Goal: Navigation & Orientation: Find specific page/section

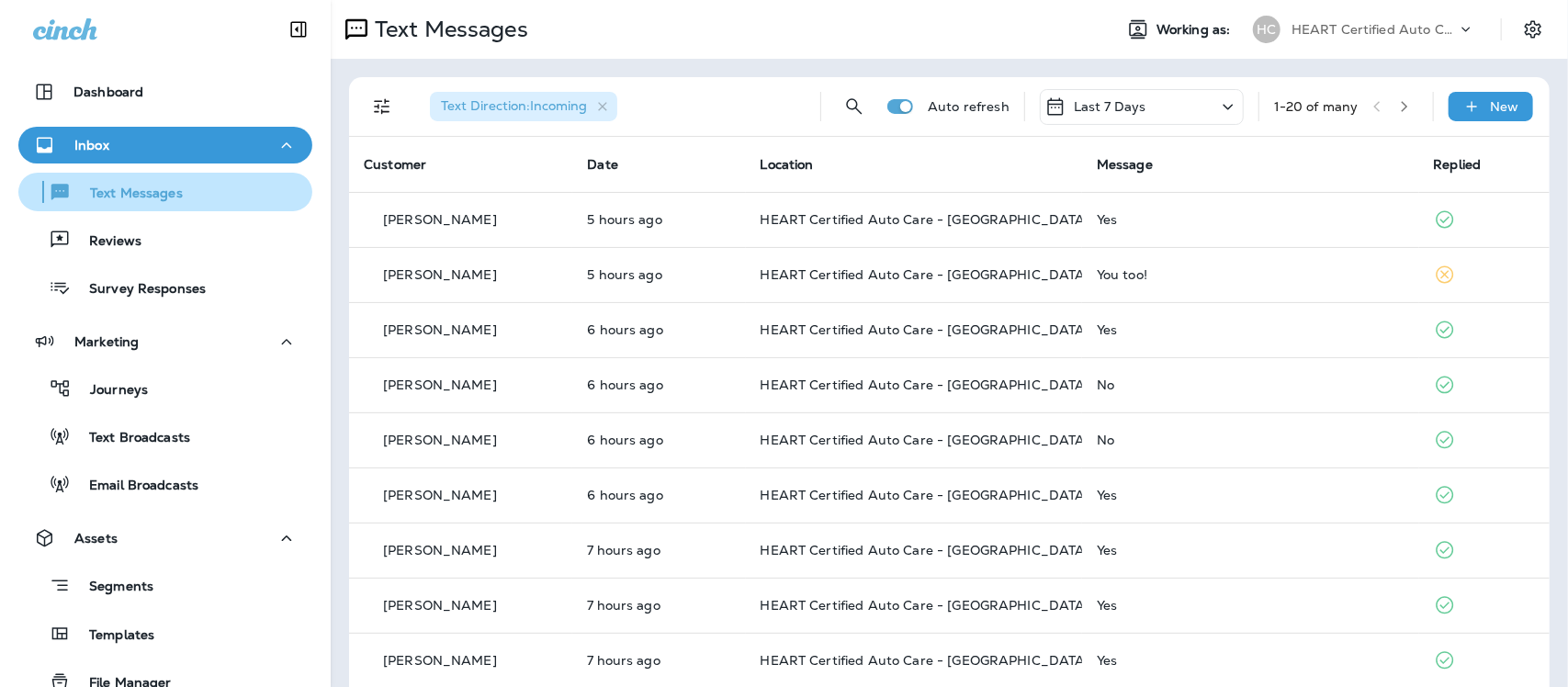
click at [124, 198] on p "Text Messages" at bounding box center [127, 194] width 112 height 18
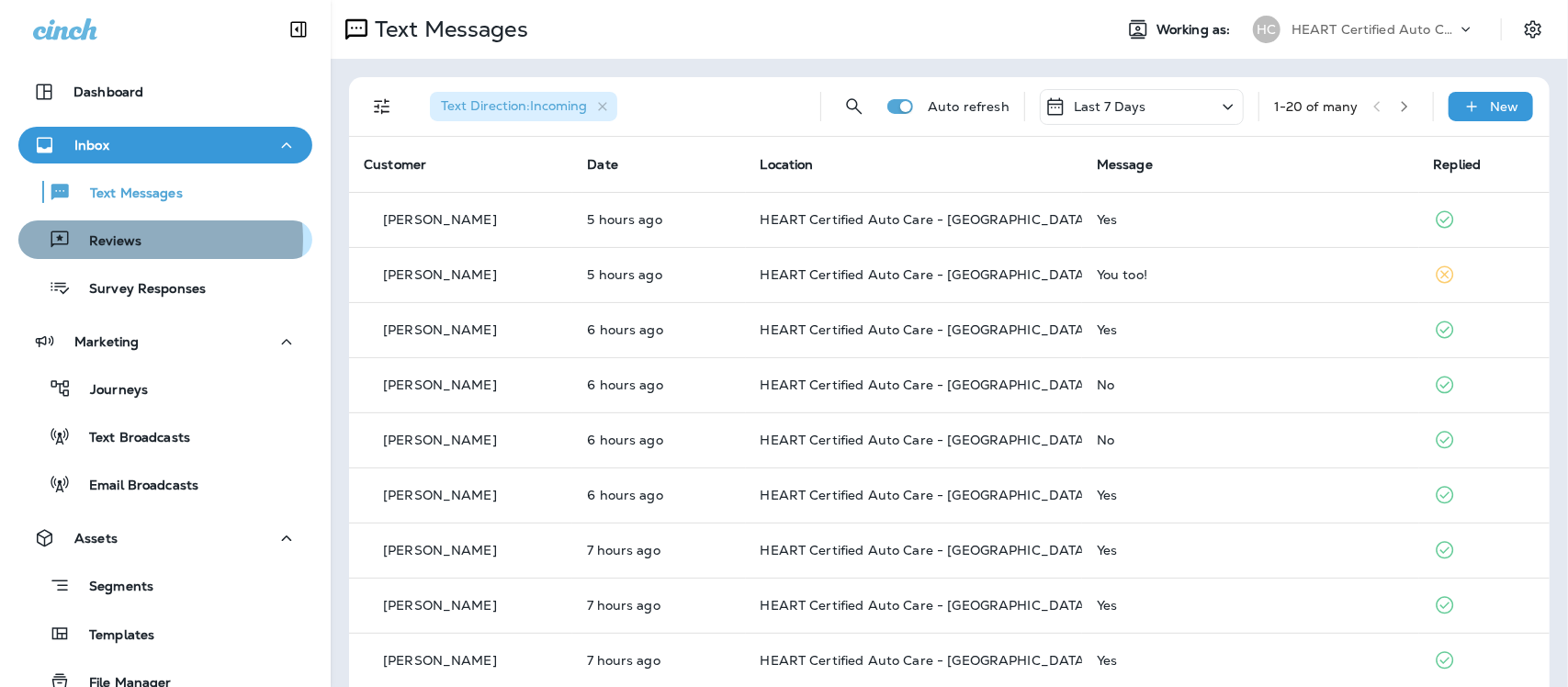
click at [126, 240] on p "Reviews" at bounding box center [107, 242] width 71 height 18
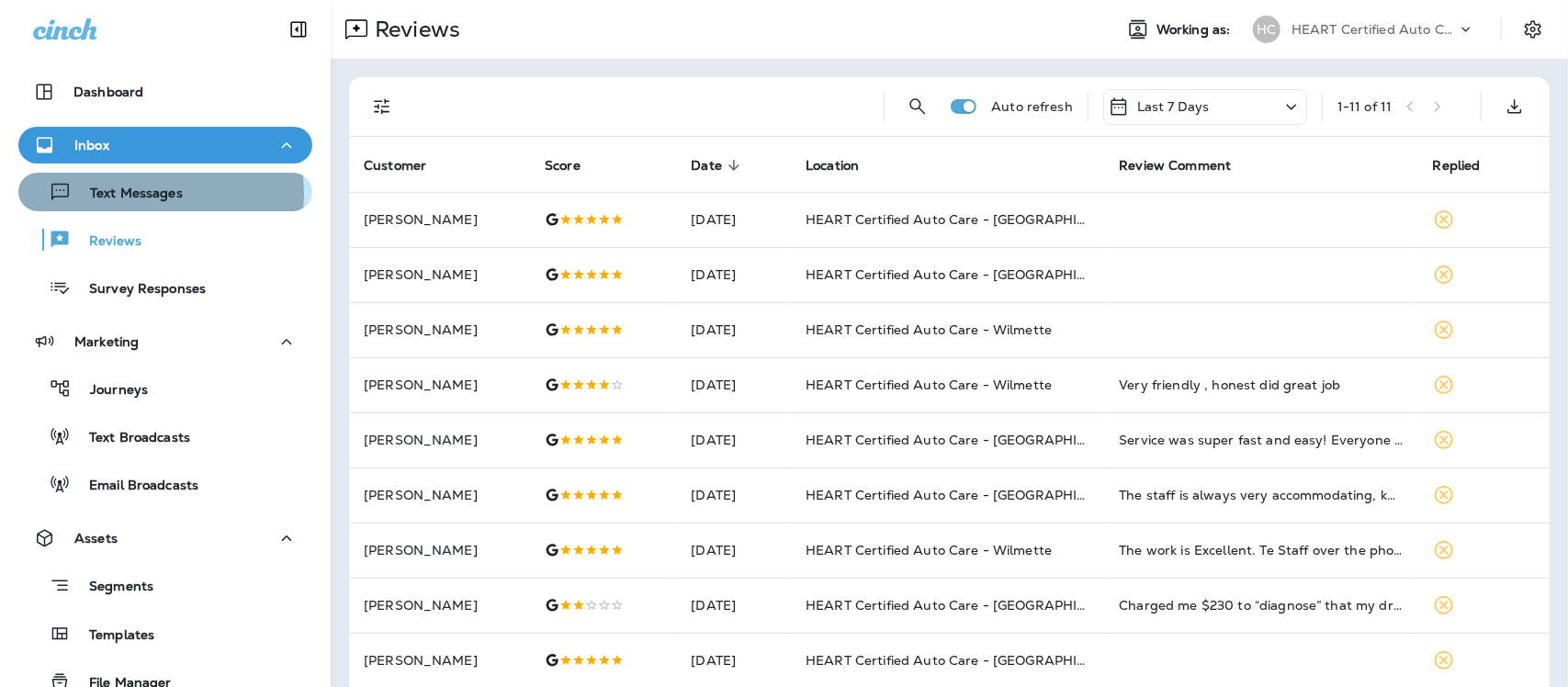
click at [131, 193] on p "Text Messages" at bounding box center [127, 194] width 112 height 18
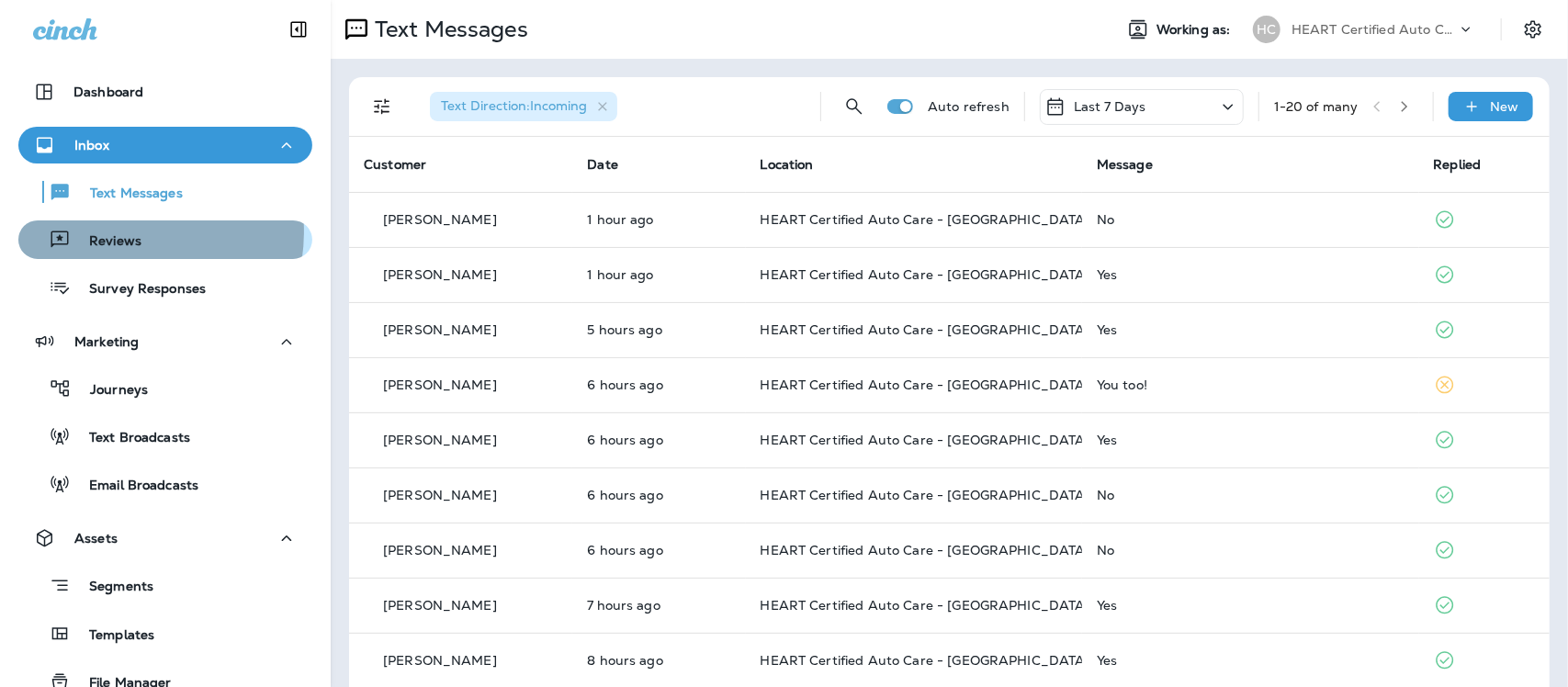
click at [111, 233] on p "Reviews" at bounding box center [107, 242] width 71 height 18
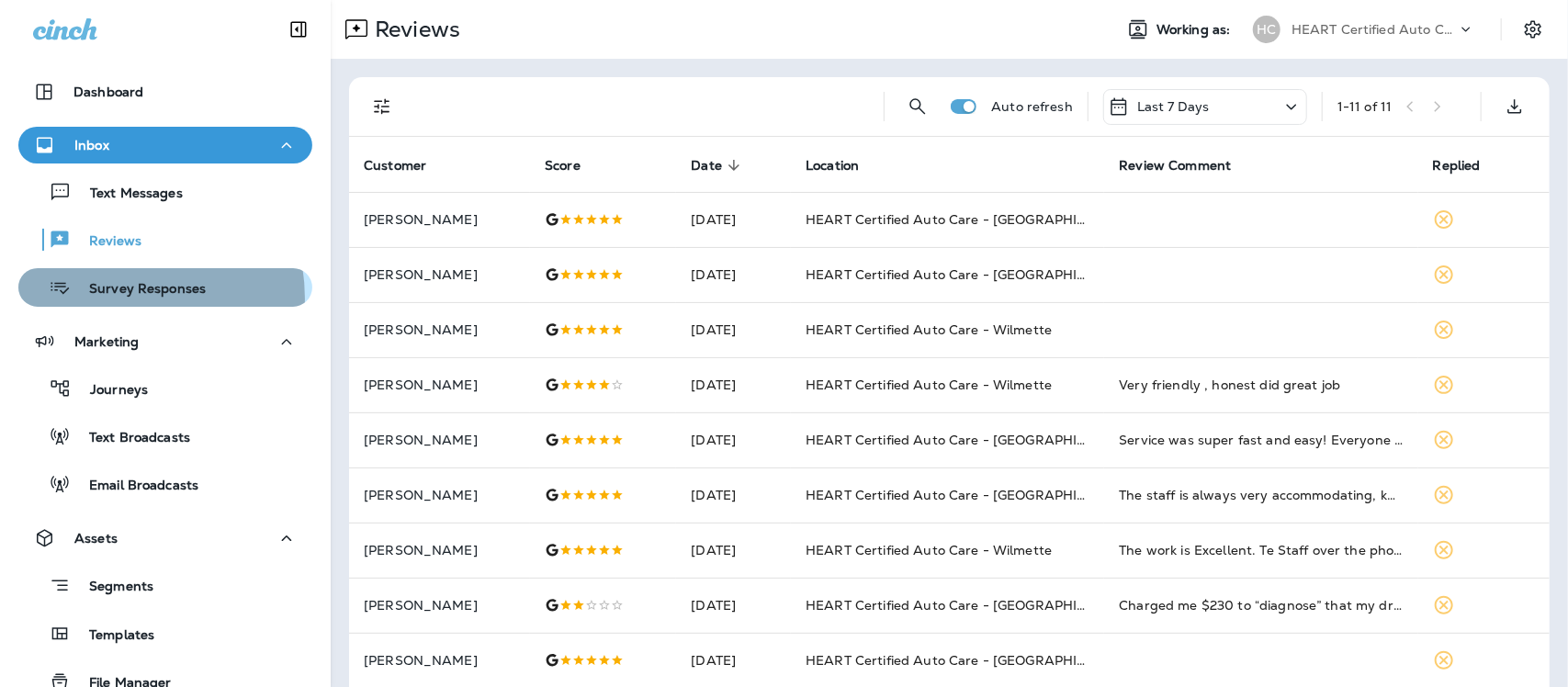
click at [111, 299] on div "Survey Responses" at bounding box center [115, 287] width 180 height 28
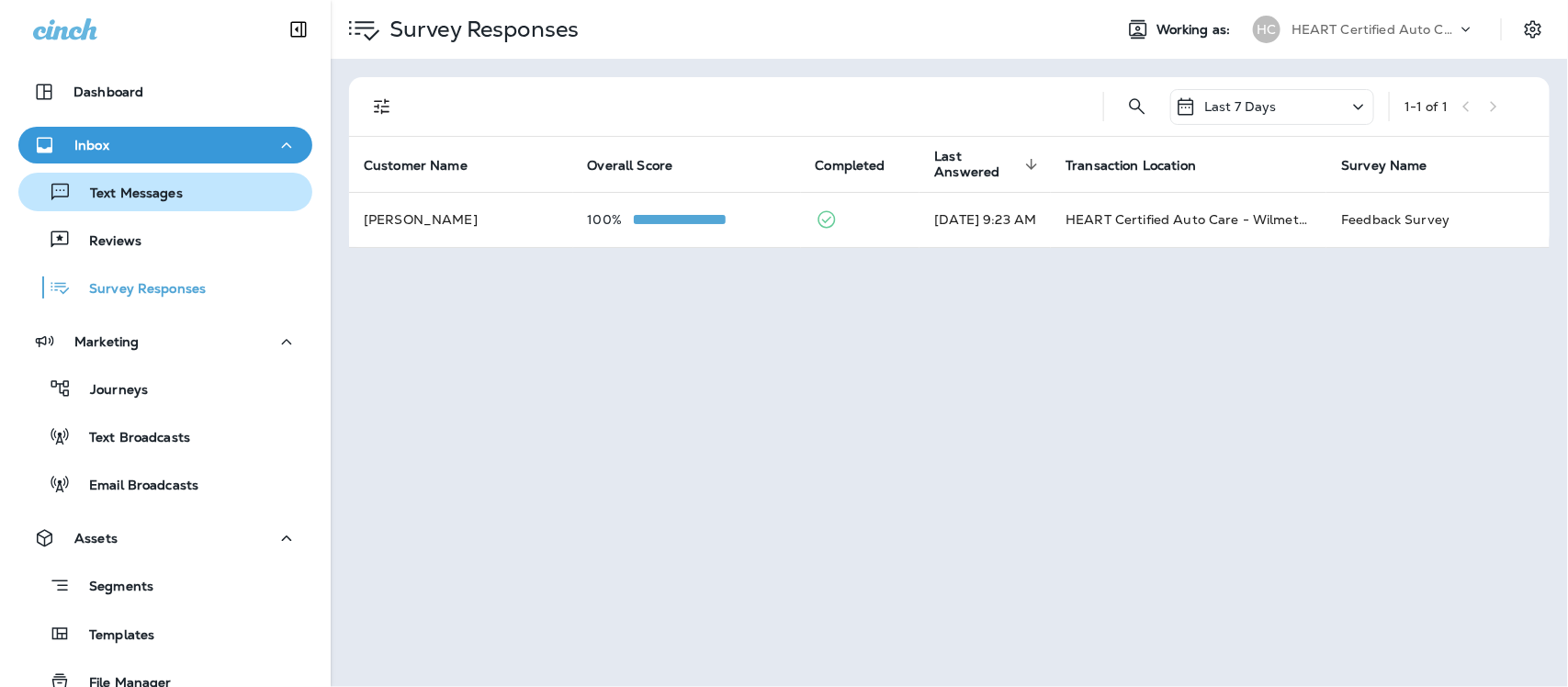
click at [131, 194] on p "Text Messages" at bounding box center [127, 194] width 112 height 18
